Goal: Information Seeking & Learning: Learn about a topic

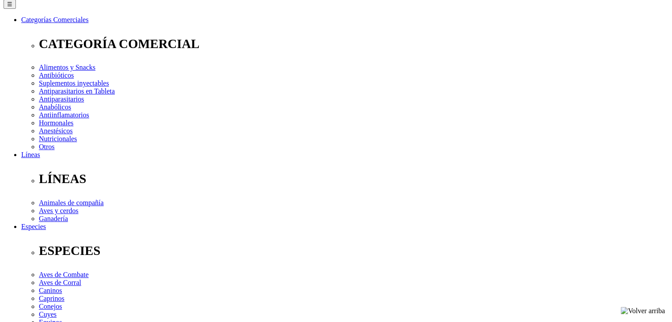
scroll to position [120, 0]
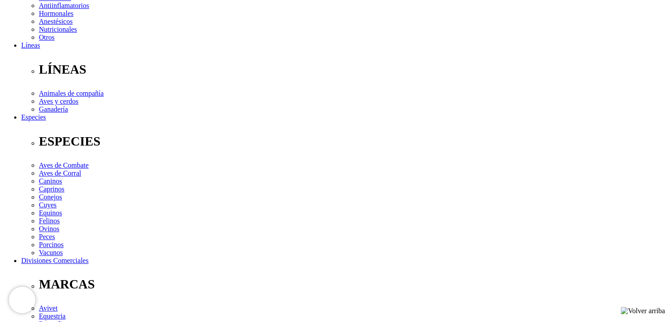
scroll to position [228, 0]
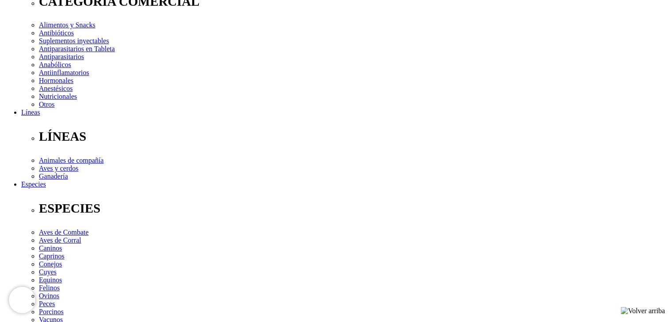
scroll to position [163, 0]
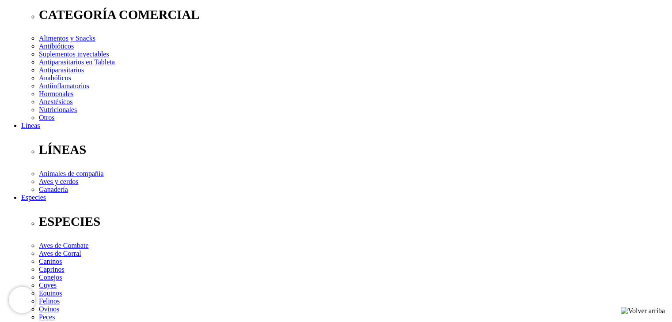
scroll to position [149, 0]
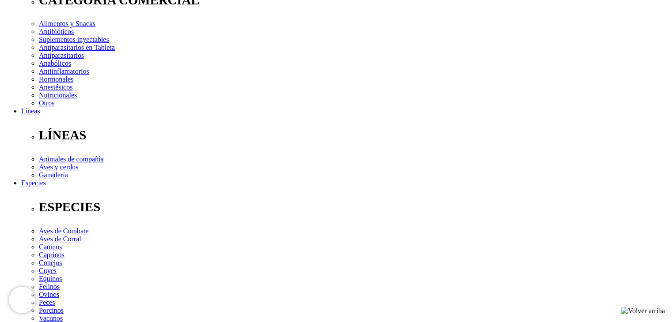
scroll to position [200, 0]
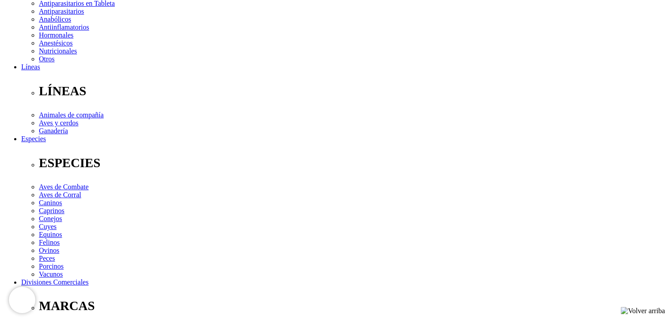
scroll to position [231, 0]
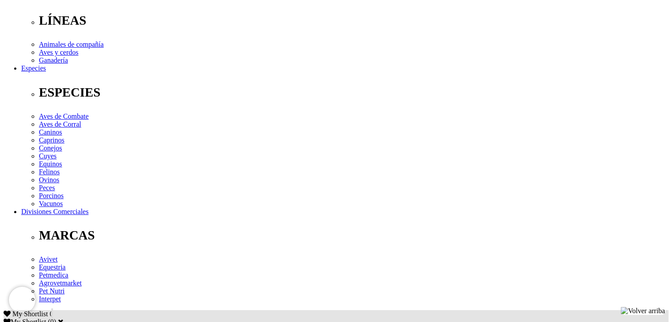
scroll to position [279, 0]
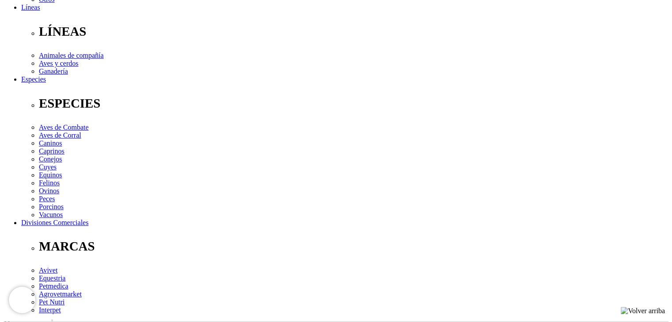
scroll to position [270, 0]
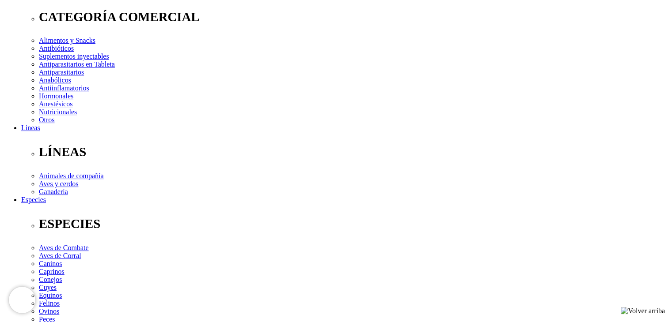
scroll to position [148, 0]
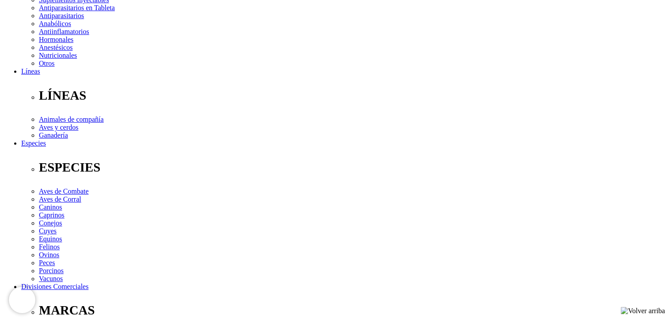
scroll to position [204, 0]
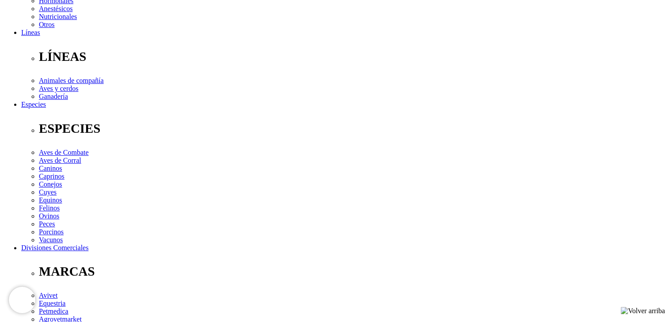
scroll to position [265, 0]
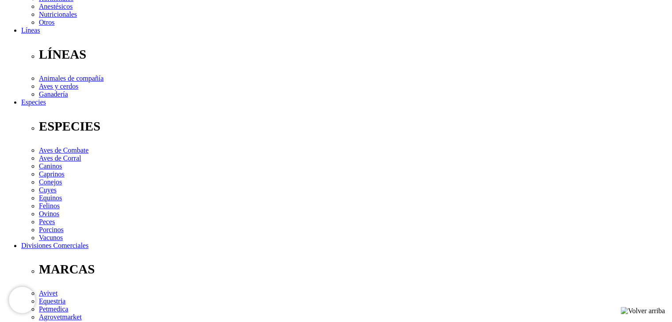
scroll to position [245, 0]
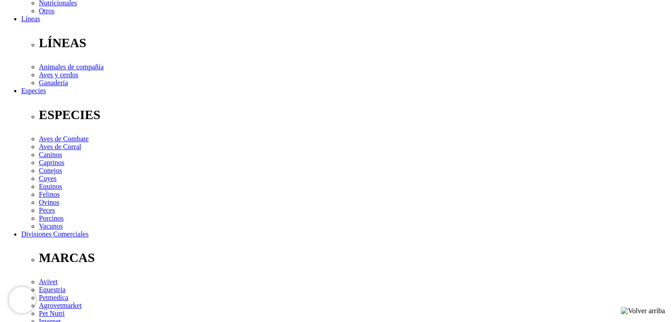
scroll to position [256, 0]
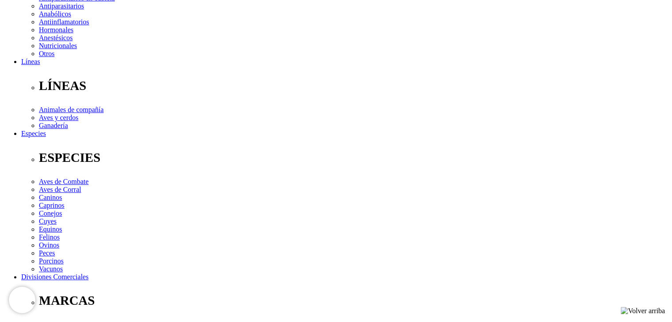
scroll to position [213, 0]
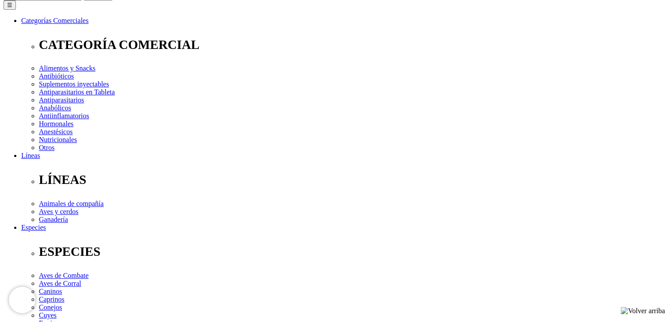
scroll to position [122, 0]
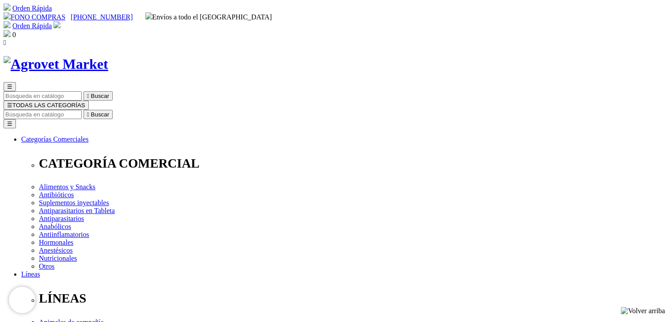
scroll to position [4, 0]
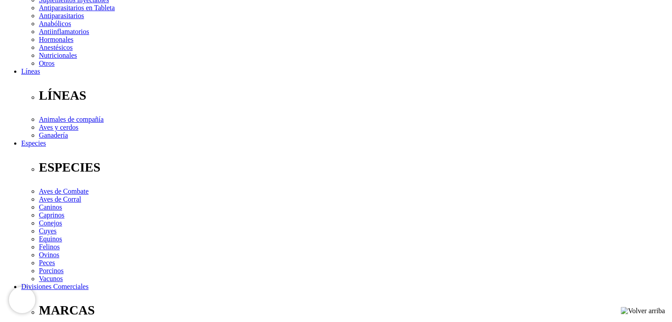
scroll to position [205, 0]
